Goal: Book appointment/travel/reservation

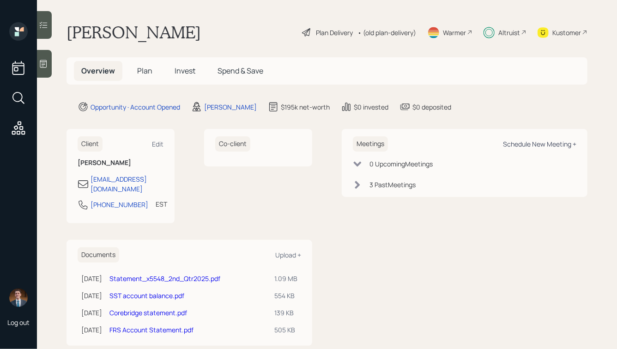
click at [516, 146] on div "Schedule New Meeting +" at bounding box center [539, 143] width 73 height 9
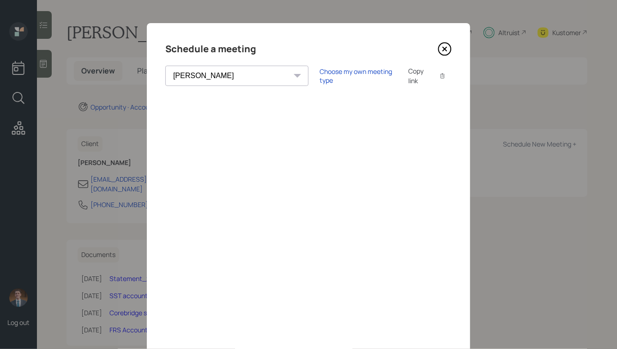
click at [207, 73] on select "[PERSON_NAME] [PERSON_NAME] [PERSON_NAME] [PERSON_NAME] [PERSON_NAME] [PERSON_N…" at bounding box center [236, 76] width 143 height 20
select select "ade3b313-576a-42c5-b346-1eb294908ae6"
click at [165, 66] on select "[PERSON_NAME] [PERSON_NAME] [PERSON_NAME] [PERSON_NAME] [PERSON_NAME] [PERSON_N…" at bounding box center [236, 76] width 143 height 20
click at [320, 76] on div "Choose my own meeting type" at bounding box center [359, 76] width 78 height 18
click at [446, 48] on icon at bounding box center [445, 49] width 14 height 14
